Goal: Information Seeking & Learning: Find specific fact

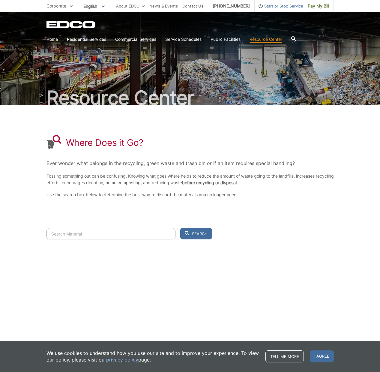
click at [324, 348] on div "We use cookies to understand how you use our site and to improve your experienc…" at bounding box center [190, 356] width 380 height 31
click at [322, 352] on span "I agree" at bounding box center [322, 357] width 24 height 12
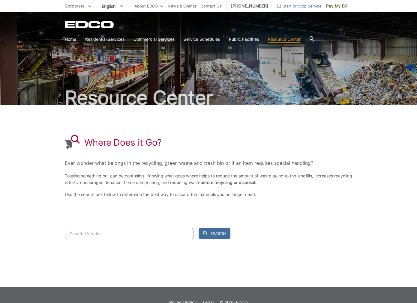
click at [112, 235] on input "Search" at bounding box center [129, 233] width 129 height 11
paste input "Pizza Box (empty, no grease or food residue)"
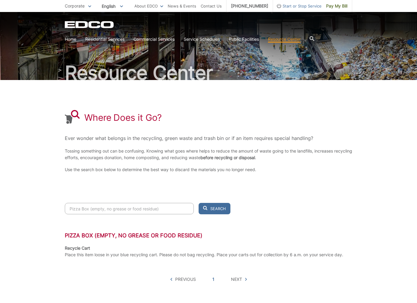
scroll to position [58, 0]
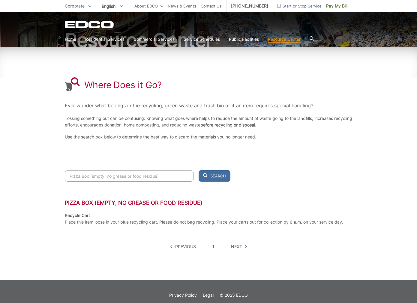
click at [345, 210] on div "Pizza Box (empty, no grease or food residue)" at bounding box center [209, 206] width 288 height 13
click at [117, 177] on input "Pizza Box (empty, no grease or food residue)" at bounding box center [129, 175] width 129 height 11
paste input "Pizza Box (lid clean, bottom greasy)"
type input "Pizza Box (empty, no grPizza Box (lid clean, bottom greasy)ease or food residue)"
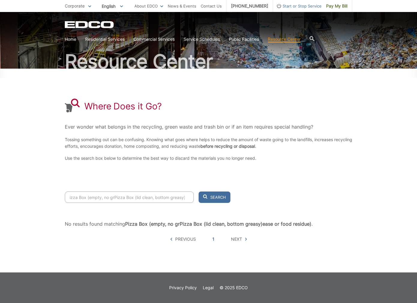
scroll to position [36, 0]
click at [187, 197] on input "Pizza Box (empty, no grPizza Box (lid clean, bottom greasy)ease or food residue)" at bounding box center [129, 197] width 129 height 11
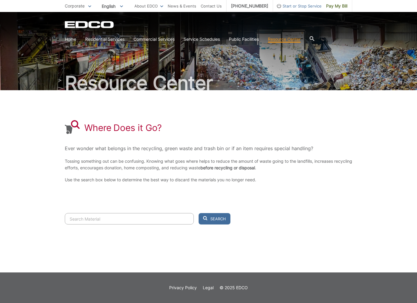
paste input "Pizza Box (lid clean, bottom greasy)"
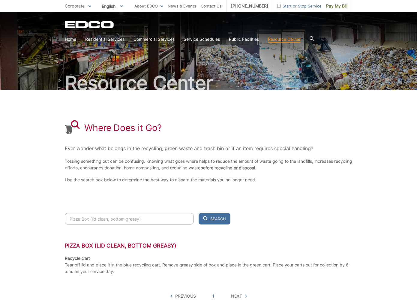
scroll to position [58, 0]
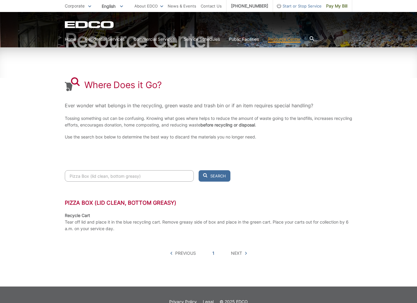
type input "Pizza Box (lid clean, bottom greasy)"
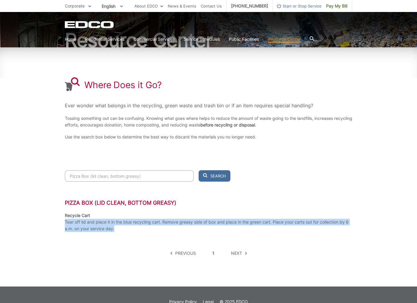
click at [142, 174] on input "Pizza Box (lid clean, bottom greasy)" at bounding box center [129, 175] width 129 height 11
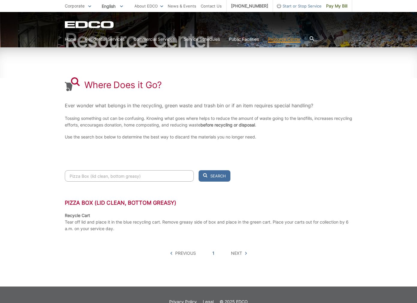
click at [142, 174] on input "Pizza Box (lid clean, bottom greasy)" at bounding box center [129, 175] width 129 height 11
click at [187, 176] on input "Pizza Box (lid clean, bottom greasy)" at bounding box center [129, 175] width 129 height 11
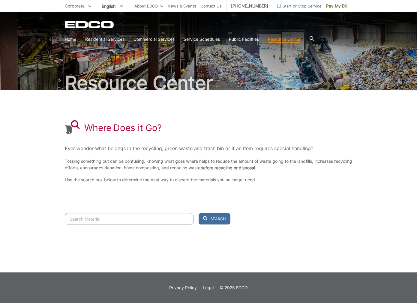
paste input "Pizza Box (empty, no grease or food residue)"
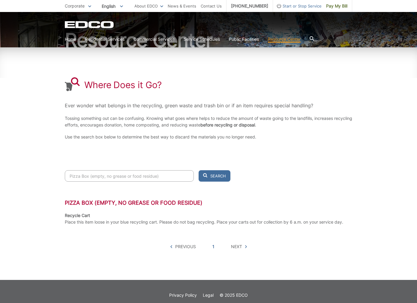
type input "Pizza Box (empty, no grease or food residue)"
click at [255, 203] on h3 "Pizza Box (empty, no grease or food residue)" at bounding box center [209, 203] width 288 height 7
drag, startPoint x: 169, startPoint y: 176, endPoint x: 192, endPoint y: 176, distance: 23.7
click at [170, 176] on input "Pizza Box (empty, no grease or food residue)" at bounding box center [129, 175] width 129 height 11
click at [188, 175] on input "Pizza Box (empty, no grease or food residue)" at bounding box center [129, 175] width 129 height 11
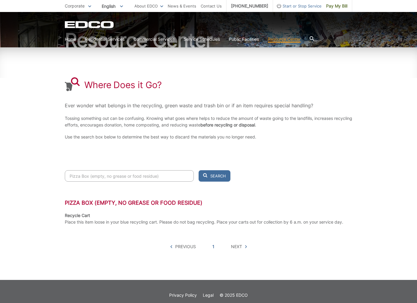
click at [188, 175] on input "Pizza Box (empty, no grease or food residue)" at bounding box center [129, 175] width 129 height 11
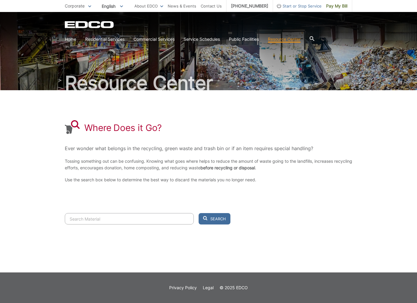
paste input "Pizza Box (greasy)"
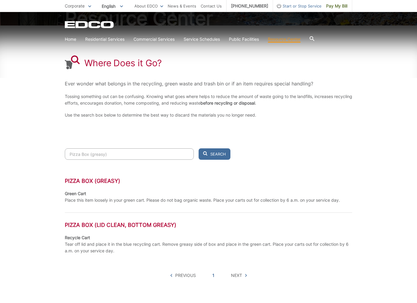
scroll to position [79, 0]
type input "Pizza Box (greasy)"
click at [187, 155] on input "Pizza Box (greasy)" at bounding box center [129, 154] width 129 height 11
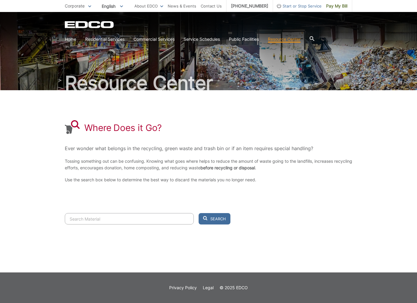
scroll to position [15, 0]
paste input "Pizza Box (wax coating)"
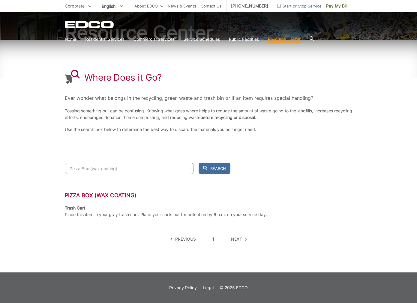
type input "Pizza Box (wax coating)"
drag, startPoint x: 187, startPoint y: 168, endPoint x: 141, endPoint y: 171, distance: 45.4
click at [186, 169] on input "Pizza Box (wax coating)" at bounding box center [129, 168] width 129 height 11
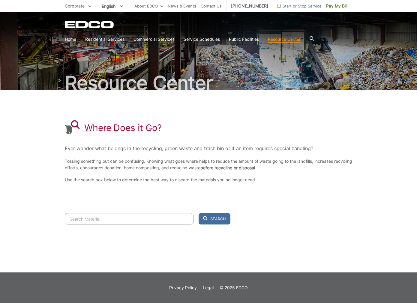
paste input "Pizza Box (with wax paper)"
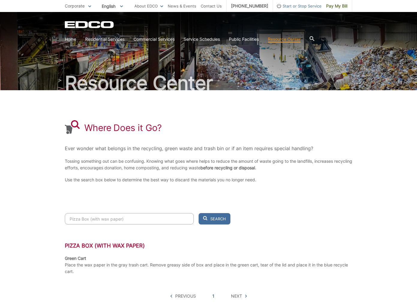
scroll to position [65, 0]
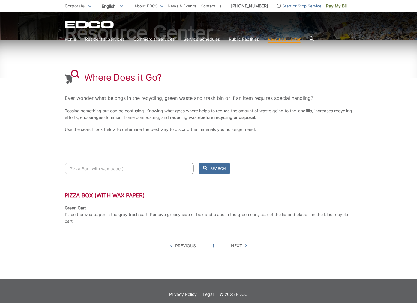
type input "Pizza Box (with wax paper)"
click at [241, 245] on span "Next" at bounding box center [236, 246] width 11 height 7
click at [246, 247] on icon at bounding box center [246, 246] width 2 height 3
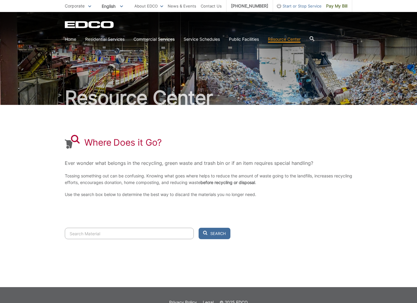
click at [115, 234] on input "Search" at bounding box center [129, 233] width 129 height 11
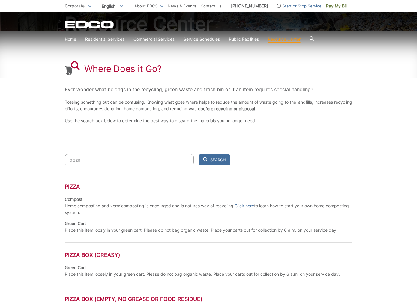
scroll to position [78, 0]
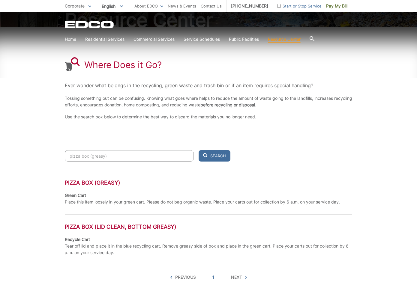
type input "pizza box (greasy)"
click at [243, 280] on span "Next" at bounding box center [239, 277] width 16 height 7
click at [242, 279] on span "Next" at bounding box center [239, 277] width 16 height 7
click at [244, 278] on span "Next" at bounding box center [239, 277] width 16 height 7
drag, startPoint x: 244, startPoint y: 278, endPoint x: 228, endPoint y: 277, distance: 16.5
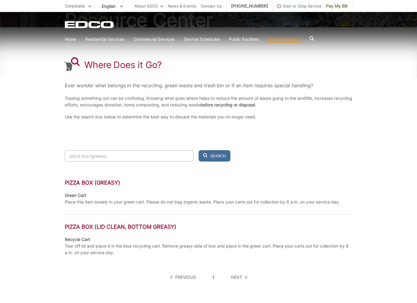
click at [243, 278] on span "Next" at bounding box center [239, 277] width 16 height 7
